Goal: Check status: Check status

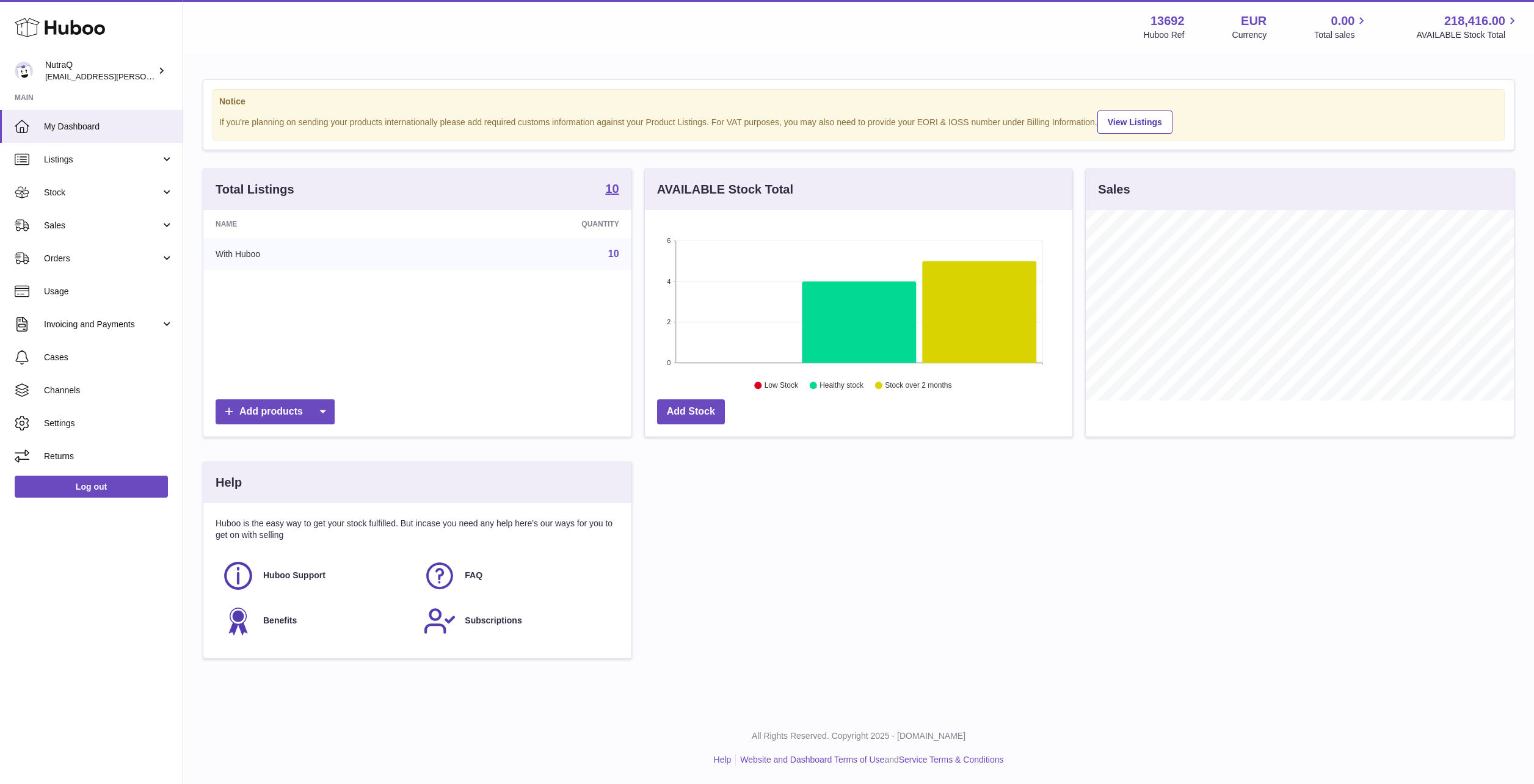
scroll to position [190, 429]
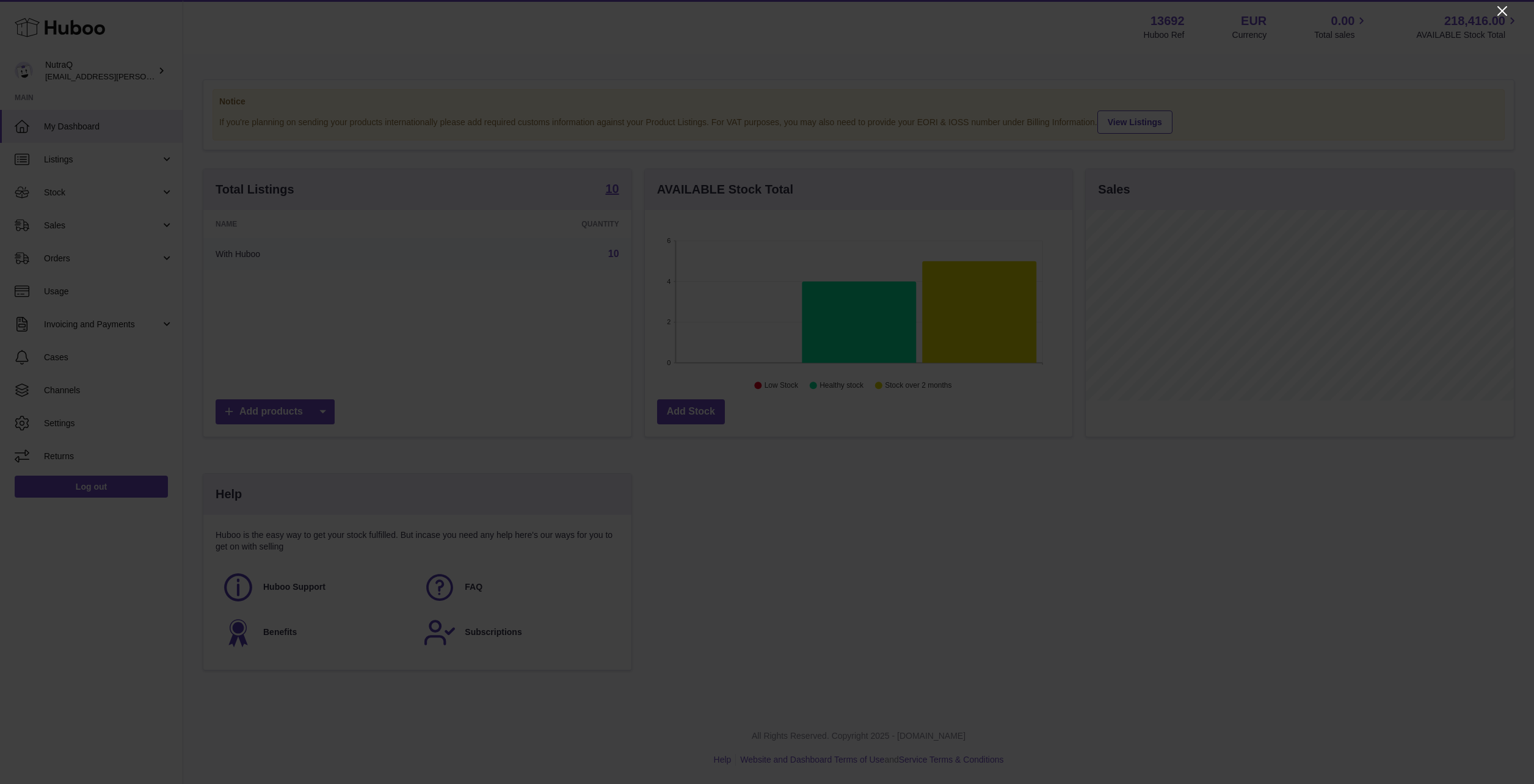
click at [1498, 15] on icon "Close" at bounding box center [1503, 11] width 15 height 15
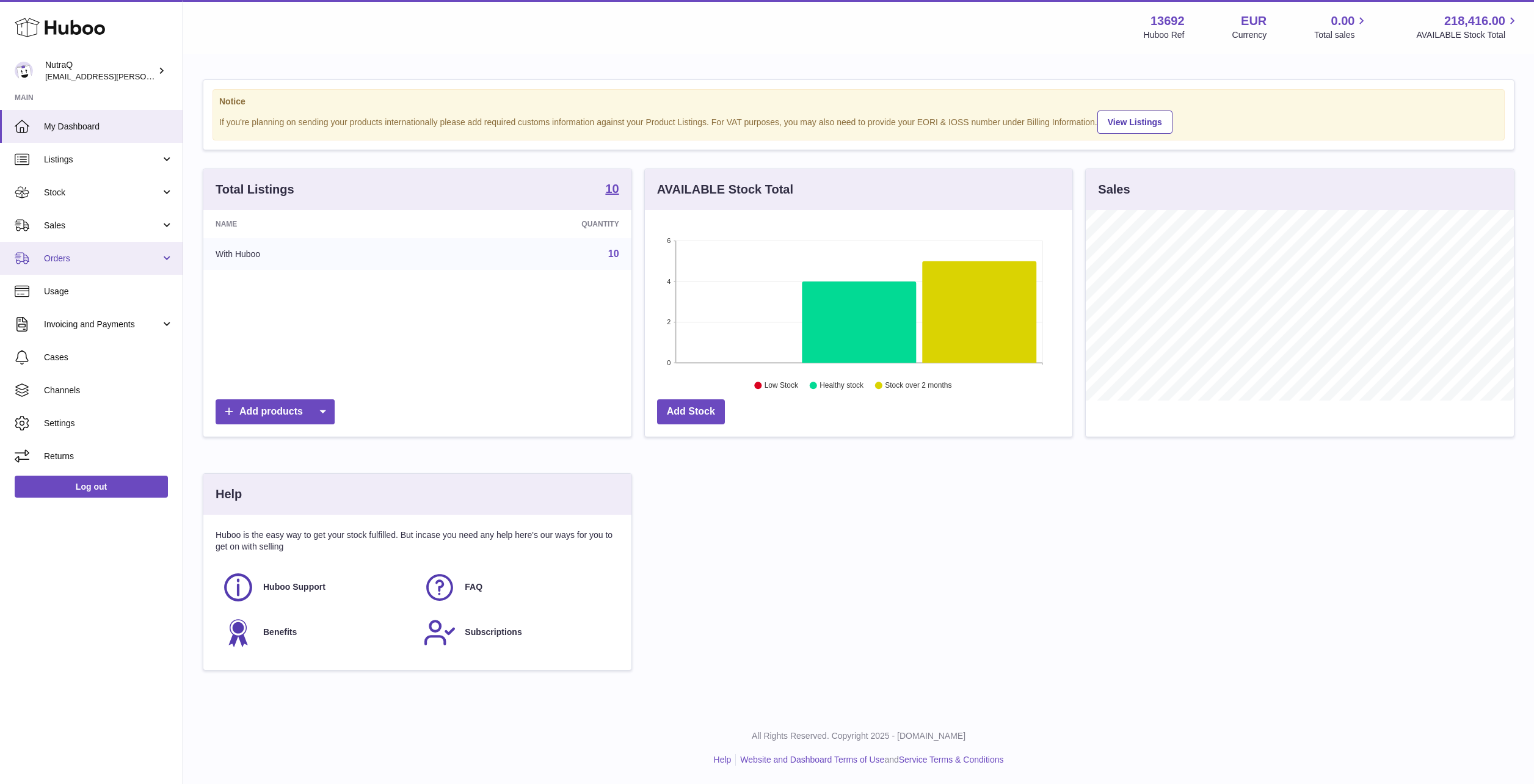
click at [79, 251] on link "Orders" at bounding box center [91, 258] width 183 height 33
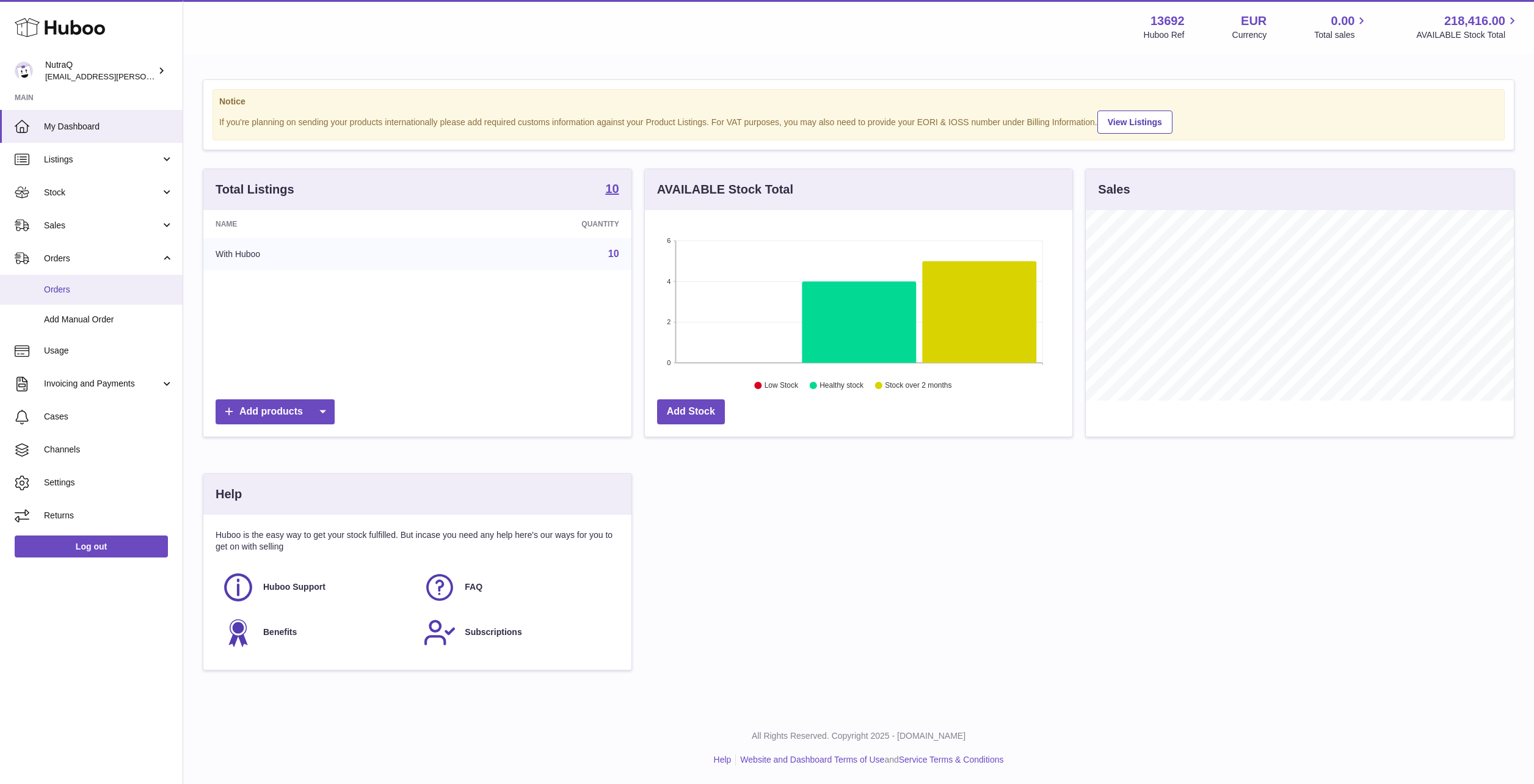
click at [75, 285] on span "Orders" at bounding box center [108, 290] width 129 height 12
